Goal: Task Accomplishment & Management: Use online tool/utility

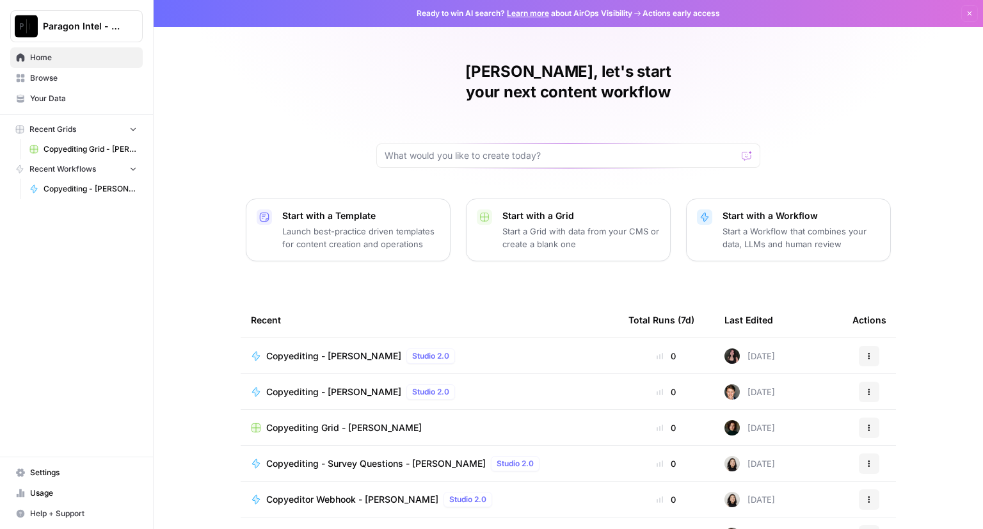
click at [315, 350] on span "Copyediting - [PERSON_NAME]" at bounding box center [333, 356] width 135 height 13
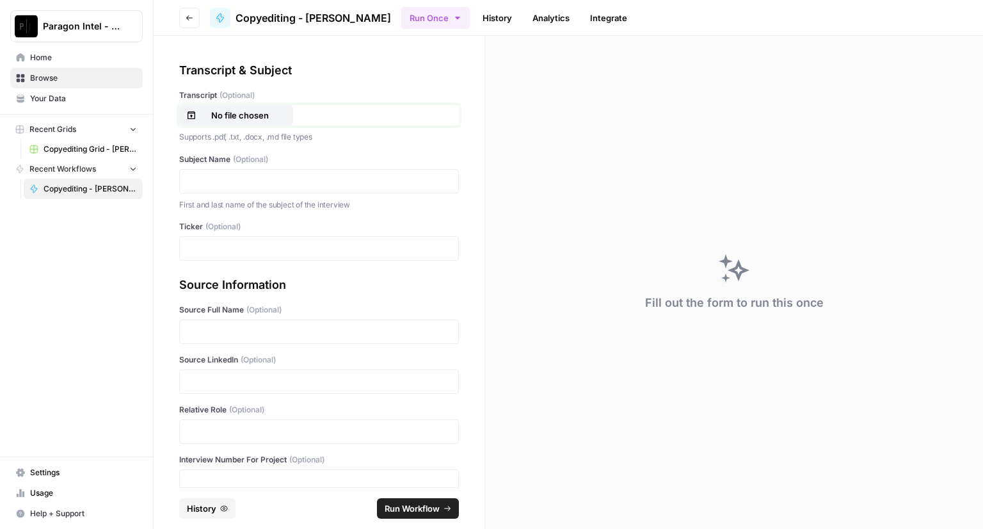
click at [238, 116] on p "No file chosen" at bounding box center [240, 115] width 82 height 13
click at [190, 184] on p at bounding box center [319, 181] width 263 height 13
click at [252, 250] on p at bounding box center [319, 248] width 263 height 13
click at [213, 330] on p at bounding box center [319, 331] width 263 height 13
click at [205, 376] on p at bounding box center [319, 381] width 263 height 13
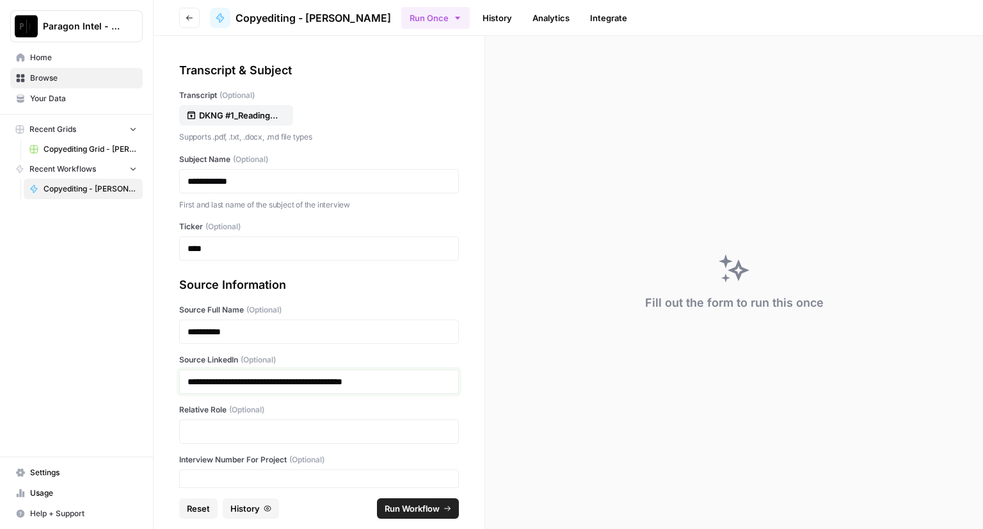
scroll to position [64, 0]
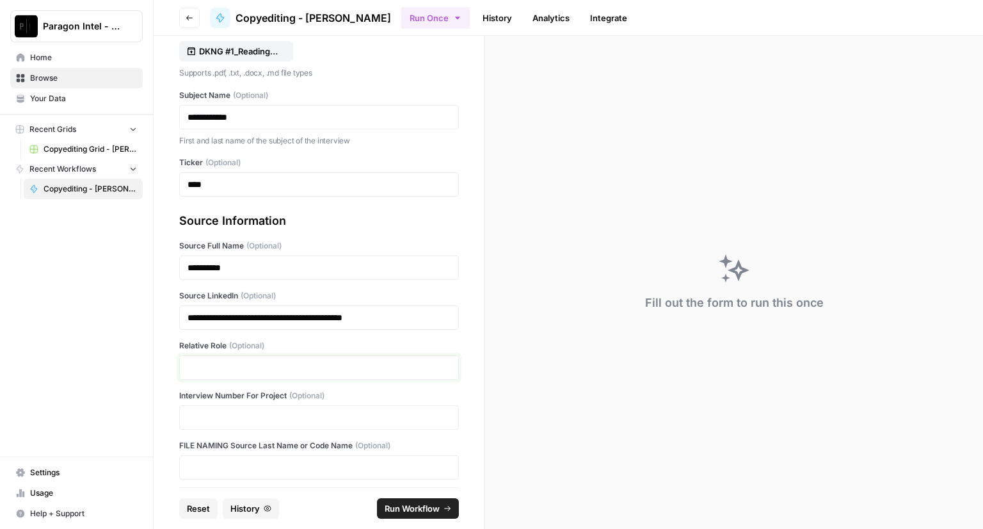
click at [210, 370] on p at bounding box center [319, 367] width 263 height 13
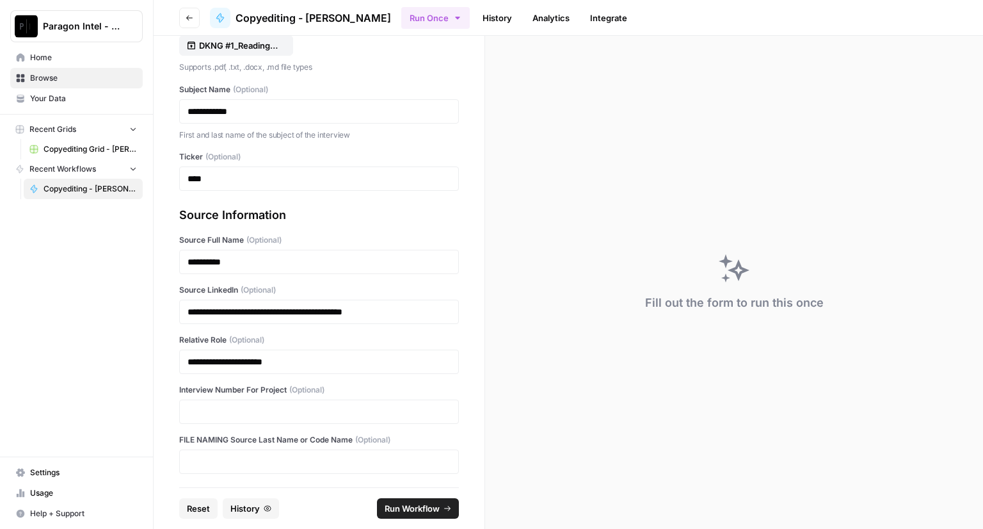
click at [205, 400] on div at bounding box center [319, 412] width 280 height 24
click at [201, 405] on p at bounding box center [319, 411] width 263 height 13
click at [405, 505] on span "Run Workflow" at bounding box center [412, 508] width 55 height 13
